Goal: Transaction & Acquisition: Purchase product/service

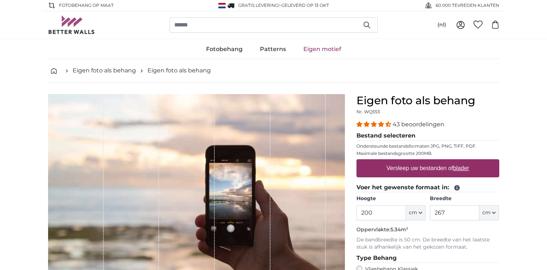
click at [375, 190] on legend "Voer het gewenste formaat in:" at bounding box center [427, 187] width 143 height 9
drag, startPoint x: 374, startPoint y: 213, endPoint x: 325, endPoint y: 212, distance: 48.8
click at [325, 212] on product-detail "Annuleren Afbeelding bijsnijden Verberg de stroken Eigen foto als behang Nr. WQ…" at bounding box center [273, 250] width 463 height 337
type input "235"
drag, startPoint x: 454, startPoint y: 215, endPoint x: 400, endPoint y: 211, distance: 54.0
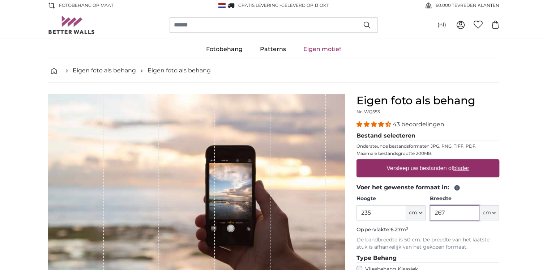
click at [400, 211] on div "Hoogte 235 ft cm Centimeter (cm) Inches (inch) Feet (ft. in.) Breedte 267 ft cm…" at bounding box center [427, 207] width 143 height 25
type input "485"
click at [464, 167] on u "blader" at bounding box center [461, 168] width 16 height 6
click at [464, 161] on input "Versleep uw bestanden of blader" at bounding box center [427, 160] width 143 height 2
type input "**********"
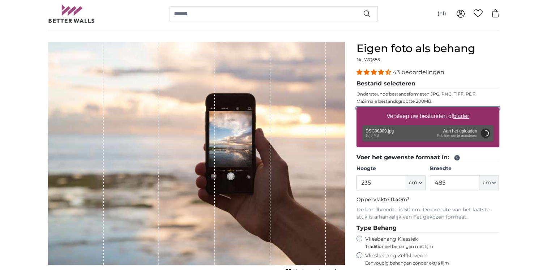
scroll to position [55, 0]
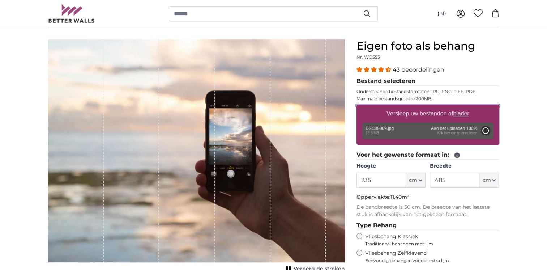
type input "200"
type input "300"
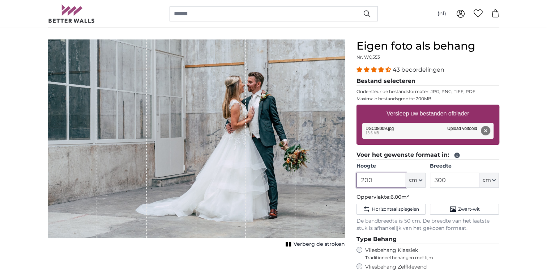
drag, startPoint x: 379, startPoint y: 183, endPoint x: 301, endPoint y: 179, distance: 78.2
click at [301, 179] on product-detail "Annuleren Afbeelding bijsnijden Verberg de stroken Eigen foto als behang Nr. WQ…" at bounding box center [273, 214] width 463 height 373
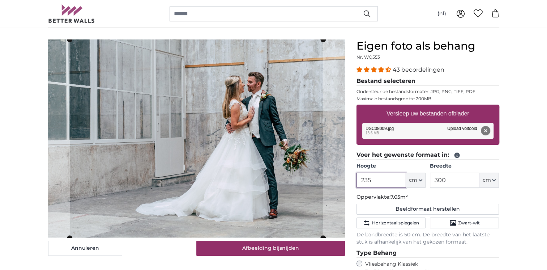
type input "235"
drag, startPoint x: 457, startPoint y: 177, endPoint x: 404, endPoint y: 179, distance: 53.2
click at [404, 179] on div "Hoogte 235 ft cm Centimeter (cm) Inches (inch) Feet (ft. in.) Breedte 300 ft cm…" at bounding box center [427, 174] width 143 height 25
type input "485"
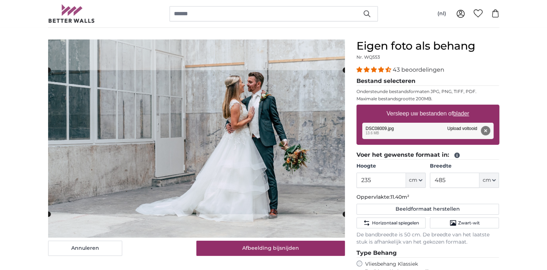
click at [286, 165] on cropper-handle at bounding box center [196, 142] width 297 height 144
click at [456, 185] on input "485" at bounding box center [455, 179] width 50 height 15
type input "4"
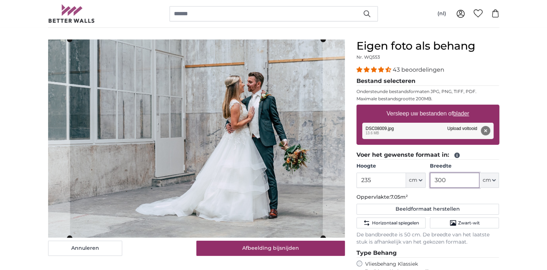
type input "300"
click at [386, 183] on input "235" at bounding box center [381, 179] width 50 height 15
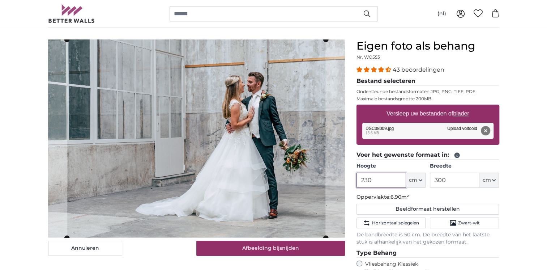
type input "230"
drag, startPoint x: 449, startPoint y: 180, endPoint x: 396, endPoint y: 189, distance: 53.9
click at [396, 189] on fieldset "Voer het gewenste formaat in: Hoogte 230 ft cm Centimeter (cm) Inches (inch) Fe…" at bounding box center [427, 197] width 143 height 95
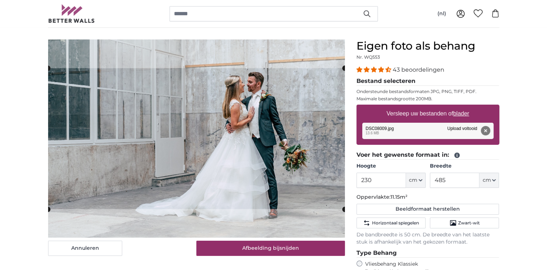
click at [264, 154] on cropper-handle at bounding box center [196, 140] width 297 height 141
click at [459, 184] on input "485" at bounding box center [455, 179] width 50 height 15
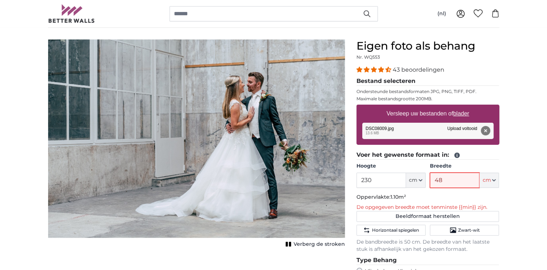
type input "485"
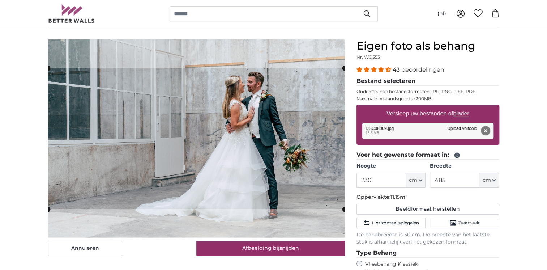
drag, startPoint x: 525, startPoint y: 209, endPoint x: 519, endPoint y: 208, distance: 6.2
click at [374, 179] on input "230" at bounding box center [381, 179] width 50 height 15
type input "2"
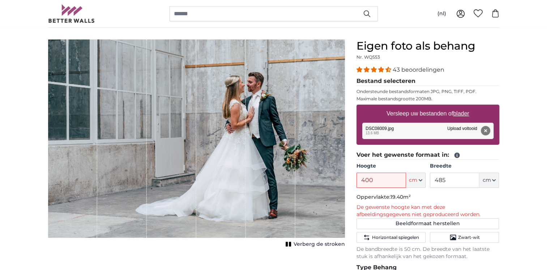
click at [374, 179] on input "400" at bounding box center [381, 179] width 50 height 15
type input "4"
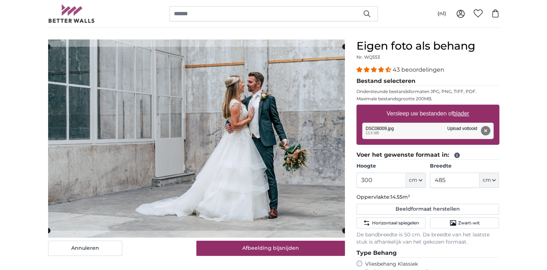
click at [306, 177] on cropper-handle at bounding box center [196, 139] width 297 height 184
drag, startPoint x: 387, startPoint y: 180, endPoint x: 337, endPoint y: 177, distance: 50.3
click at [337, 177] on product-detail "Annuleren Afbeelding bijsnijden Verberg de stroken Eigen foto als behang Nr. WQ…" at bounding box center [273, 221] width 463 height 387
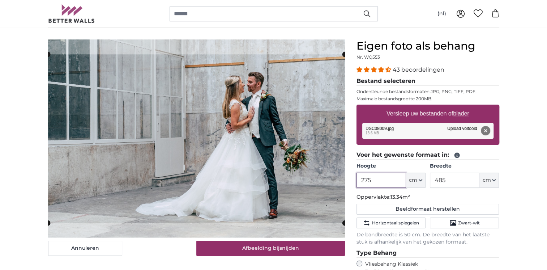
drag, startPoint x: 373, startPoint y: 179, endPoint x: 330, endPoint y: 193, distance: 44.6
click at [330, 193] on product-detail "Annuleren Afbeelding bijsnijden Verberg de stroken Eigen foto als behang Nr. WQ…" at bounding box center [273, 221] width 463 height 387
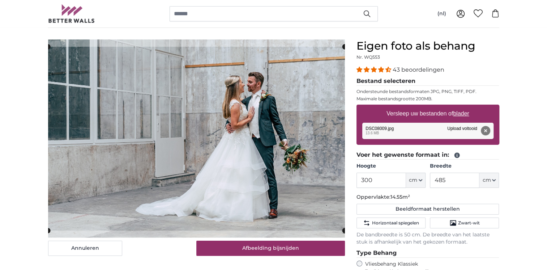
click at [272, 167] on cropper-handle at bounding box center [196, 140] width 297 height 184
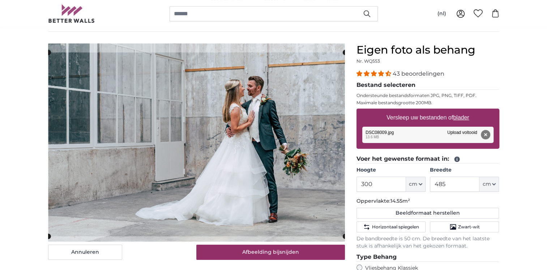
scroll to position [46, 0]
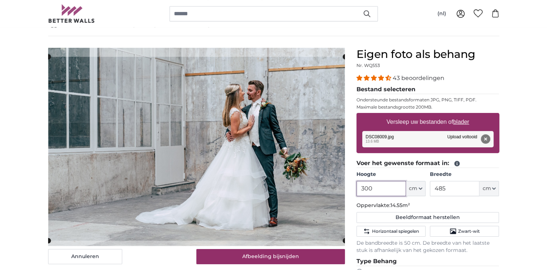
click at [387, 190] on input "300" at bounding box center [381, 188] width 50 height 15
type input "3"
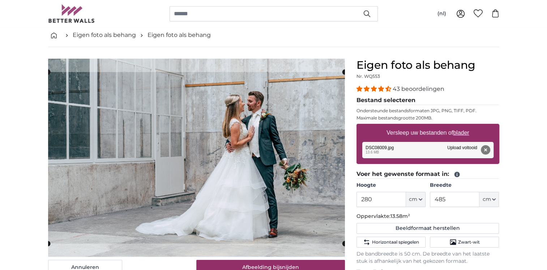
scroll to position [40, 0]
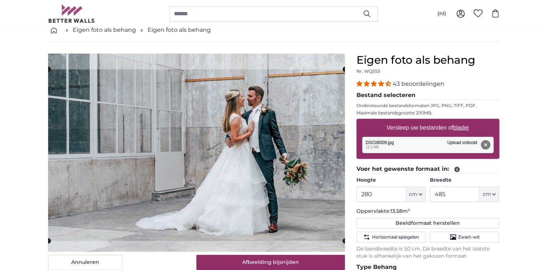
click at [253, 161] on cropper-handle at bounding box center [196, 154] width 297 height 171
click at [386, 197] on input "280" at bounding box center [381, 193] width 50 height 15
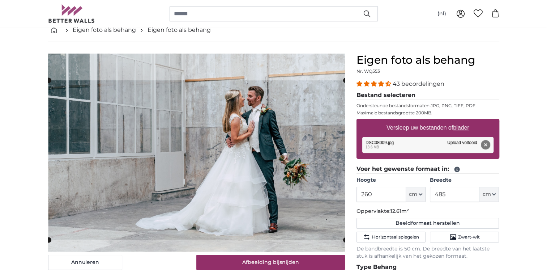
click at [282, 192] on cropper-handle at bounding box center [196, 159] width 297 height 159
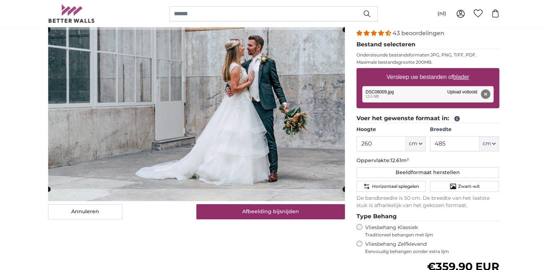
scroll to position [98, 0]
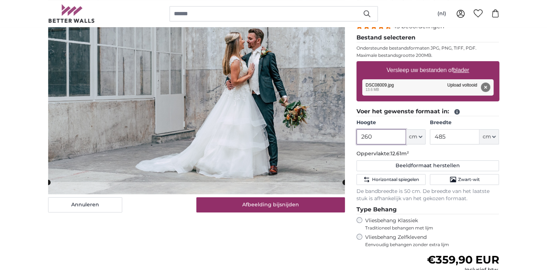
click at [388, 134] on input "260" at bounding box center [381, 136] width 50 height 15
click at [393, 134] on input "280" at bounding box center [381, 136] width 50 height 15
type input "280"
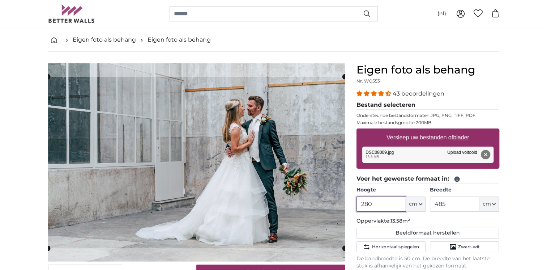
scroll to position [33, 0]
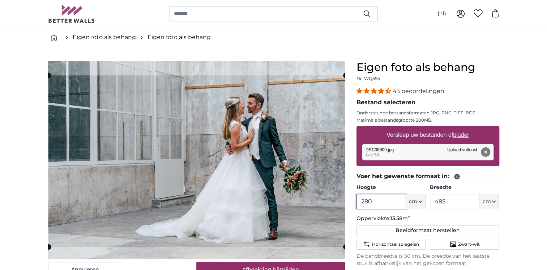
click at [285, 161] on cropper-handle at bounding box center [196, 160] width 297 height 171
